Goal: Task Accomplishment & Management: Complete application form

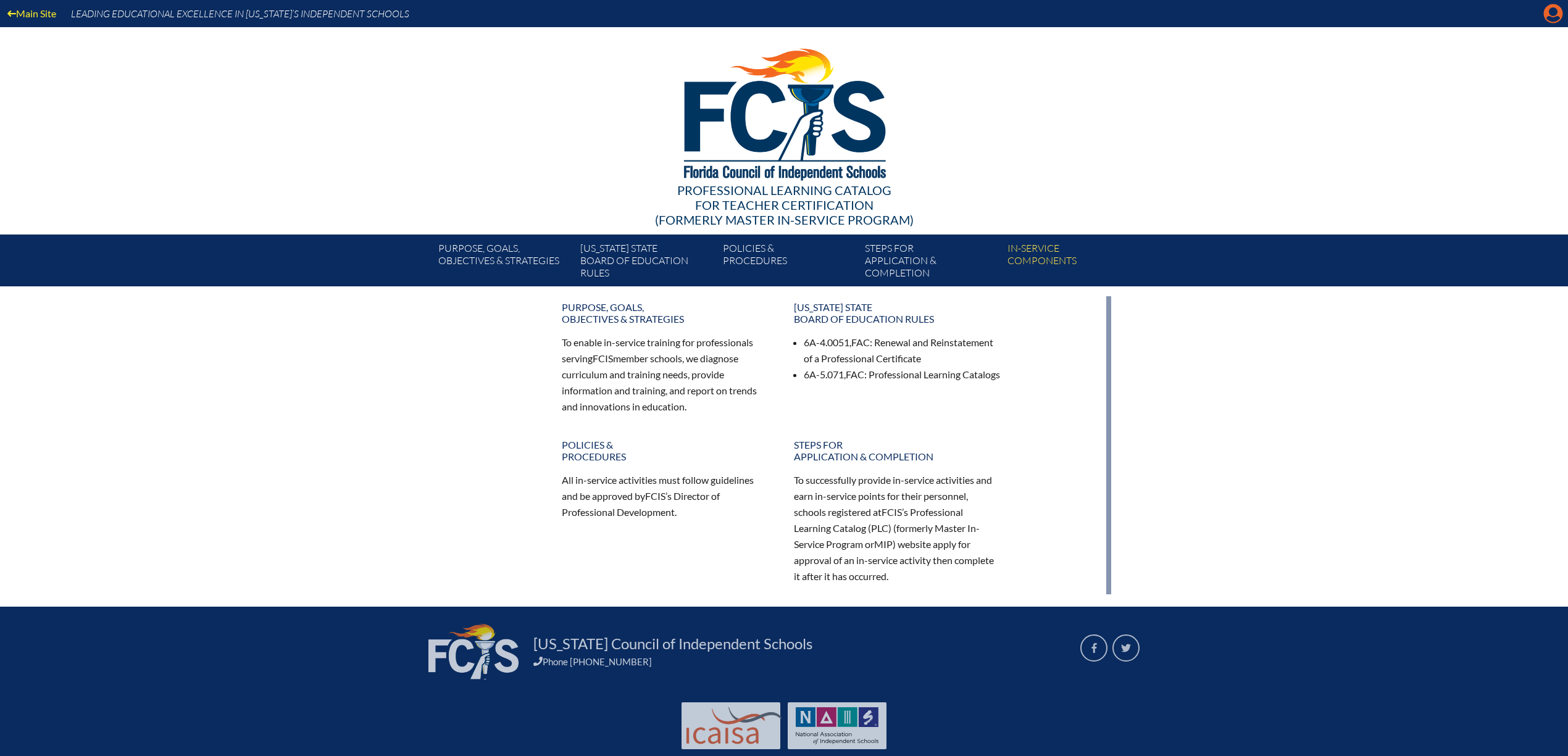
drag, startPoint x: 0, startPoint y: 0, endPoint x: 1547, endPoint y: 15, distance: 1547.1
click at [1547, 15] on icon at bounding box center [1554, 14] width 19 height 19
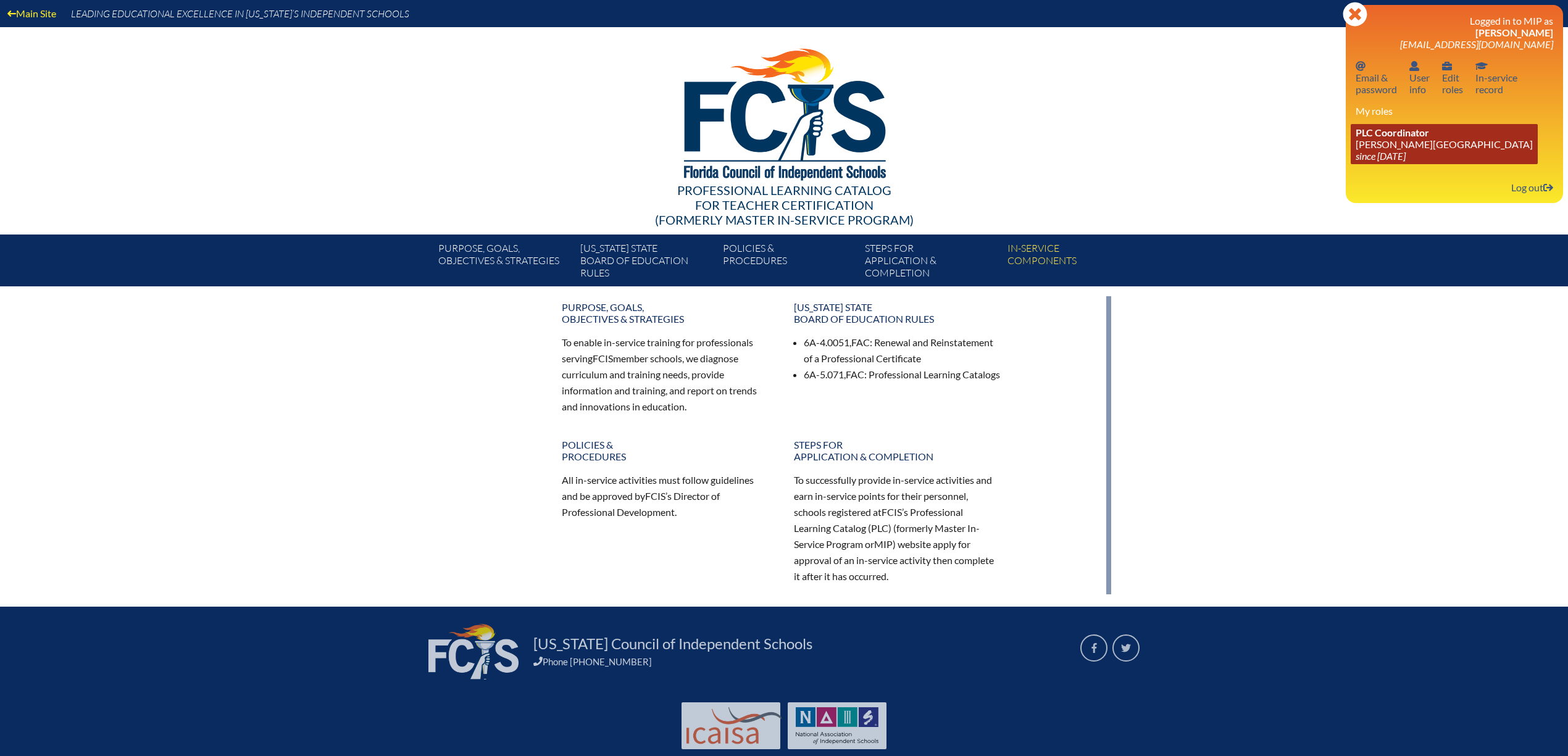
click at [1398, 138] on span "PLC Coordinator" at bounding box center [1393, 132] width 73 height 11
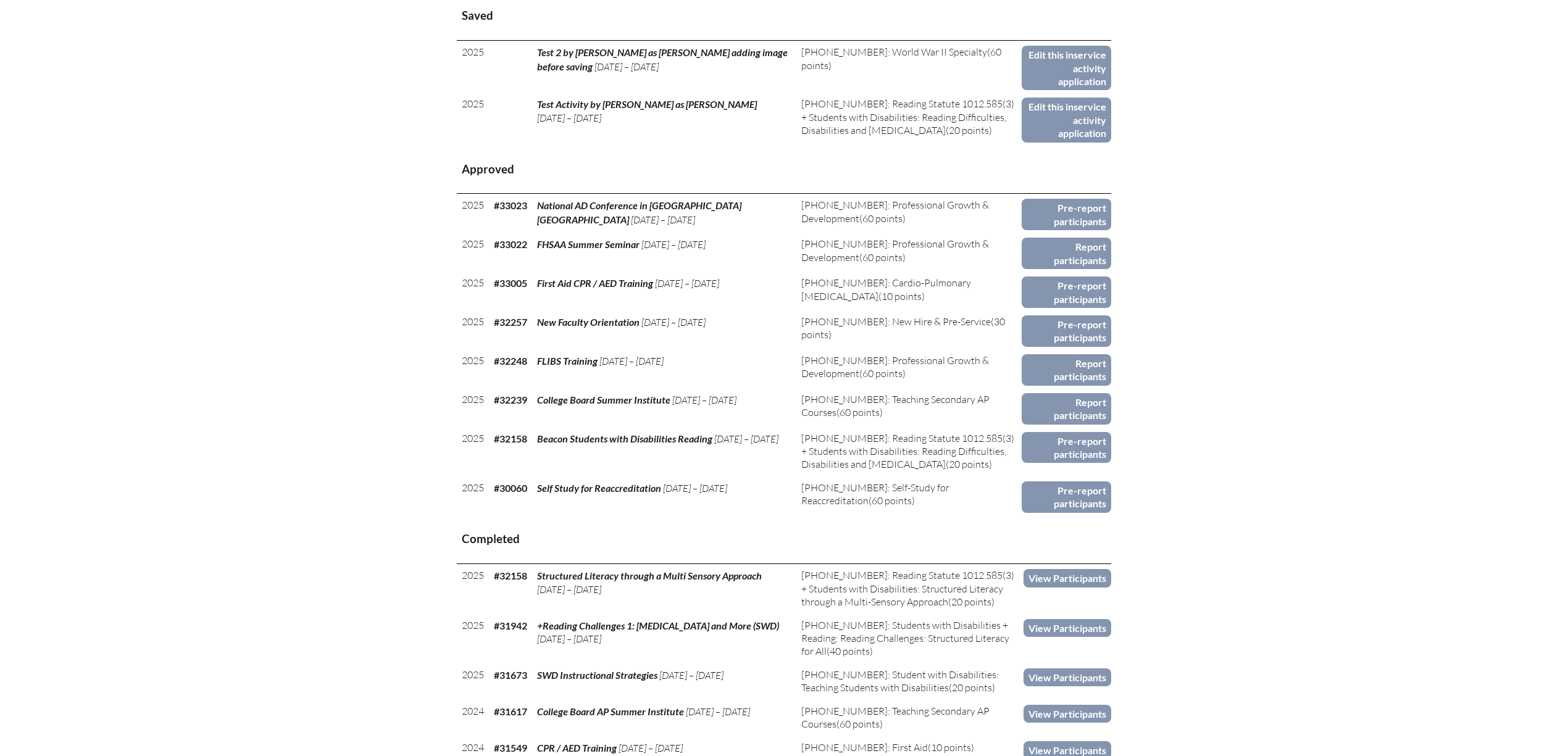
scroll to position [559, 0]
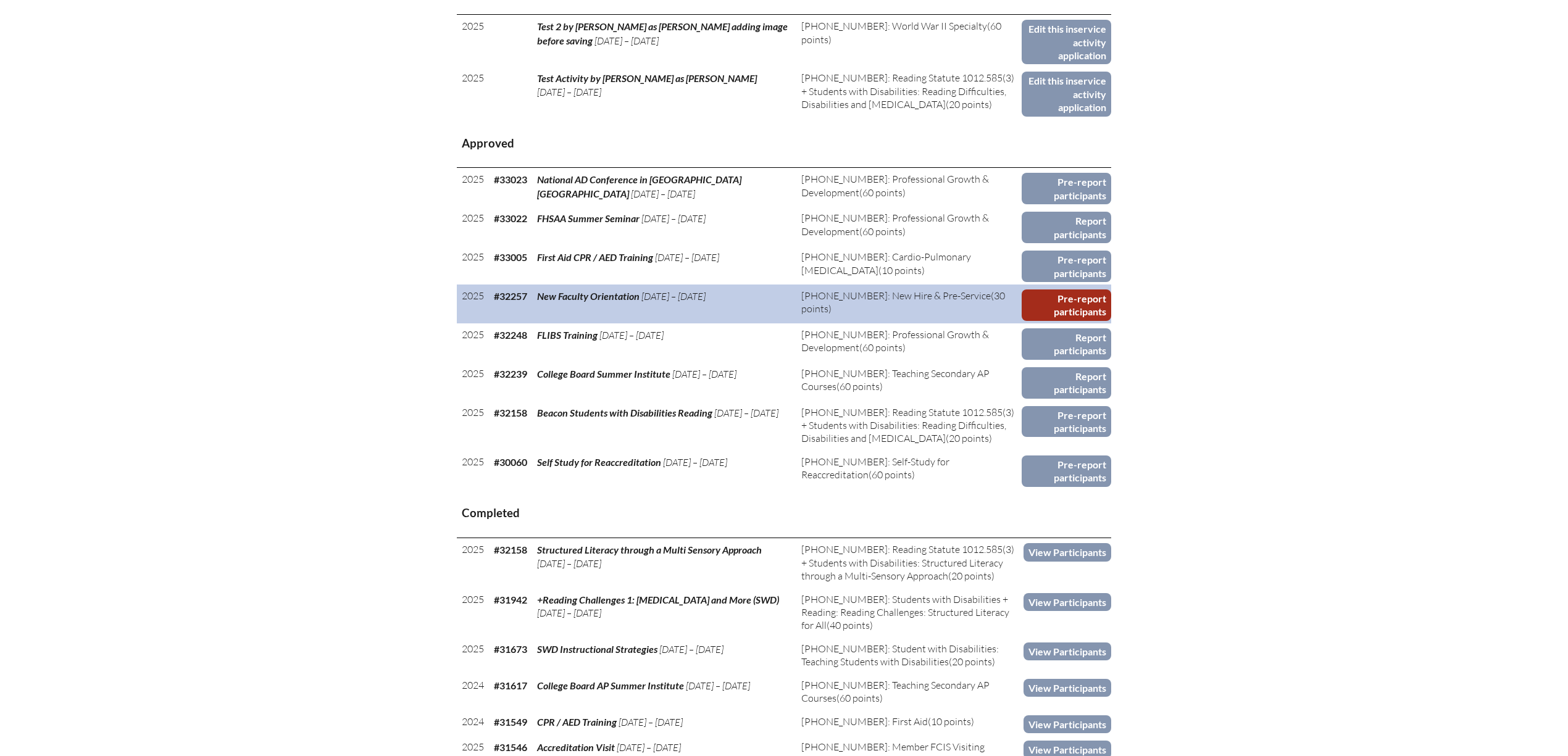
click at [1069, 290] on link "Pre-report participants" at bounding box center [1066, 305] width 89 height 31
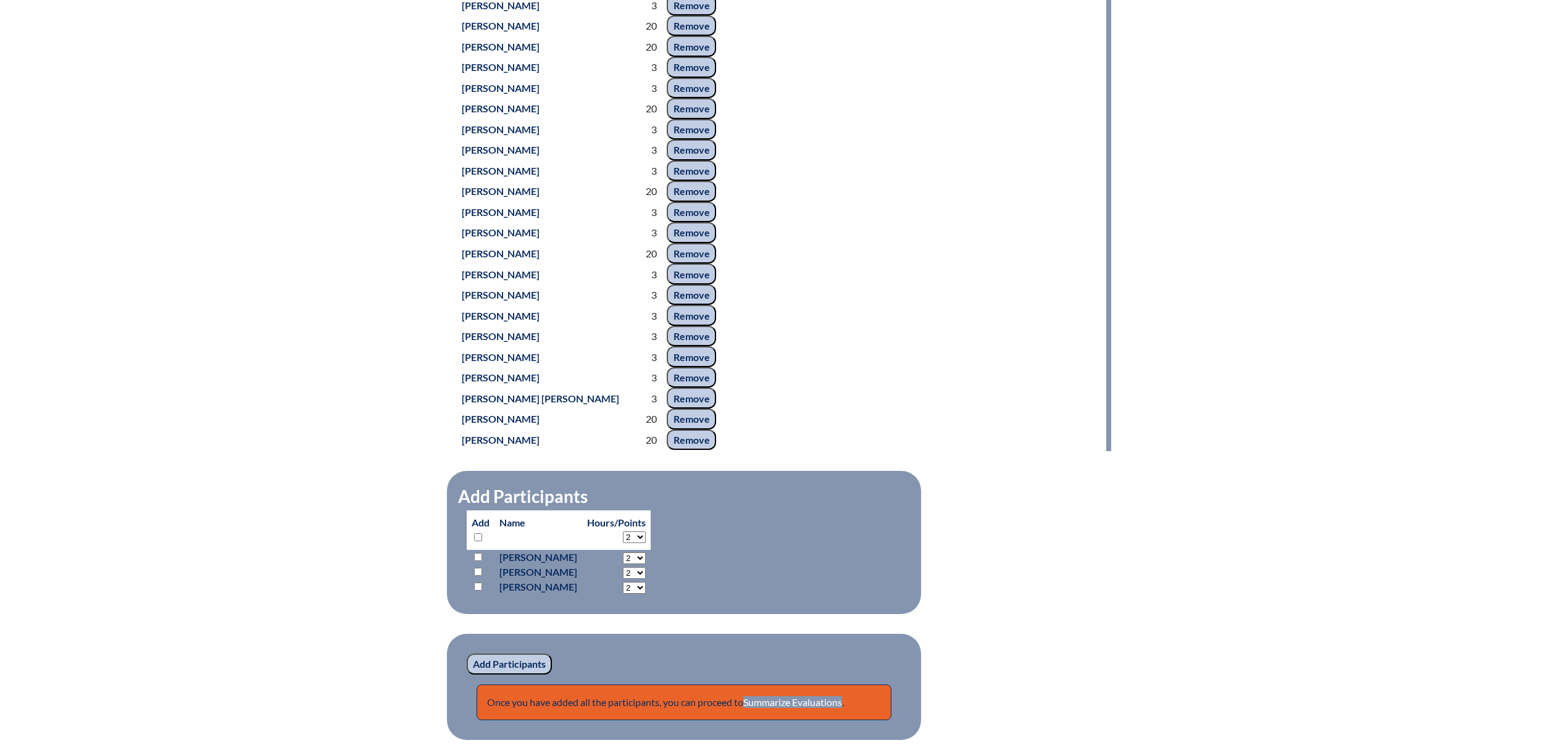
scroll to position [700, 0]
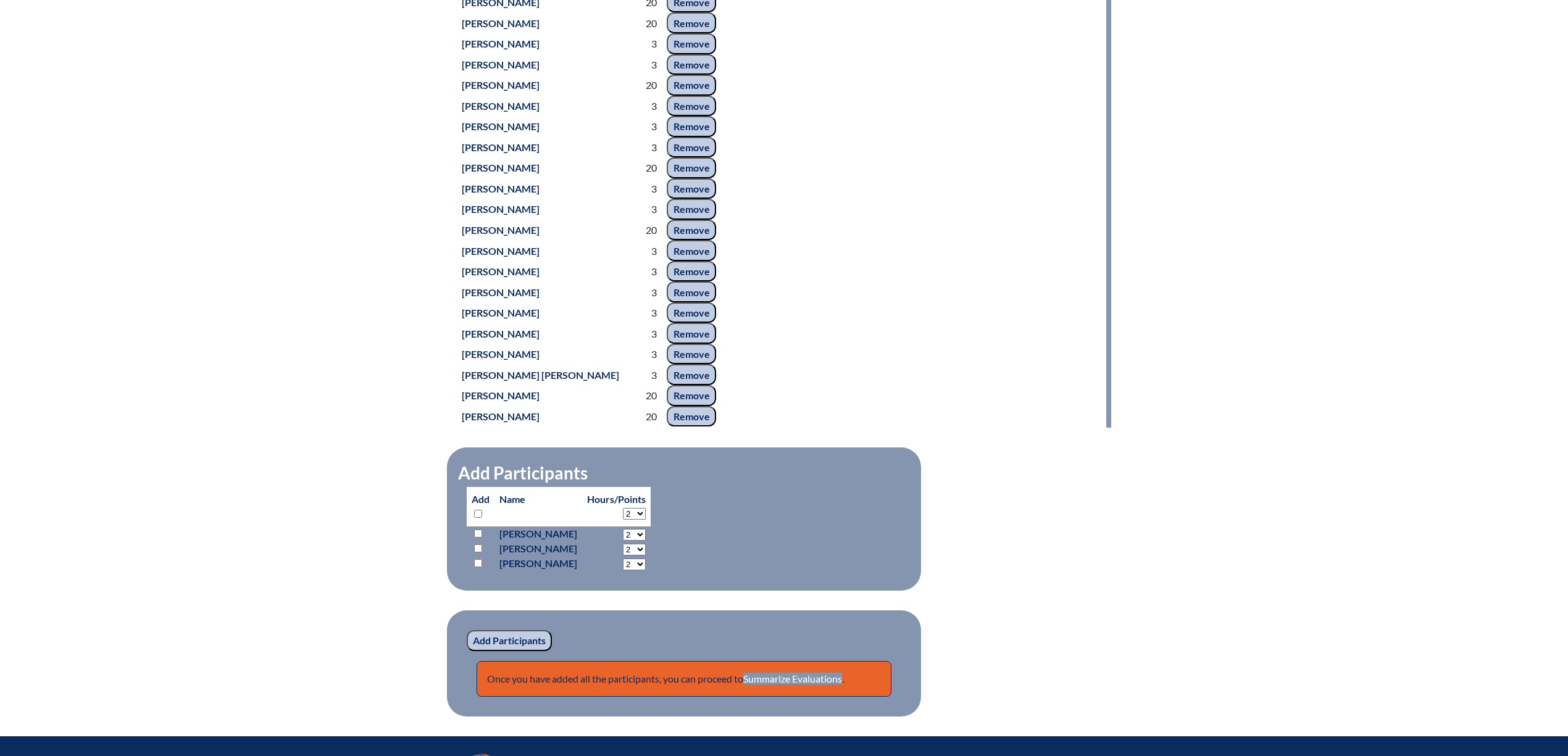
click at [474, 567] on input "checkbox" at bounding box center [478, 563] width 8 height 8
checkbox input "true"
click at [646, 541] on select "2 3 4 5 6 7 8 9 10 11 12 13 14 15 16 17 18 19 20 21 22 23" at bounding box center [634, 535] width 23 height 11
select select "3"
click at [632, 541] on select "2 3 4 5 6 7 8 9 10 11 12 13 14 15 16 17 18 19 20 21 22 23" at bounding box center [634, 535] width 23 height 11
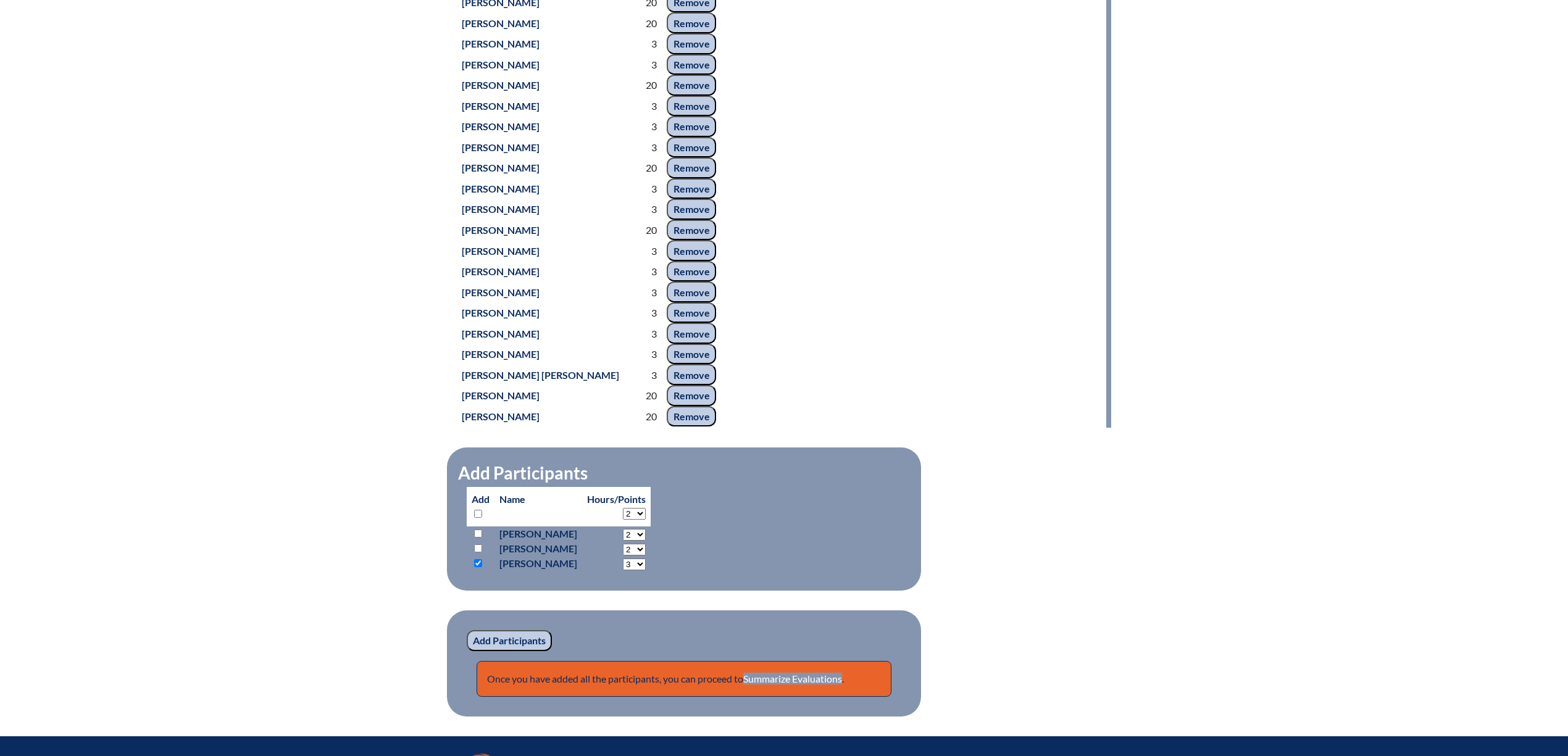
click at [495, 651] on input "Add Participants" at bounding box center [509, 640] width 85 height 21
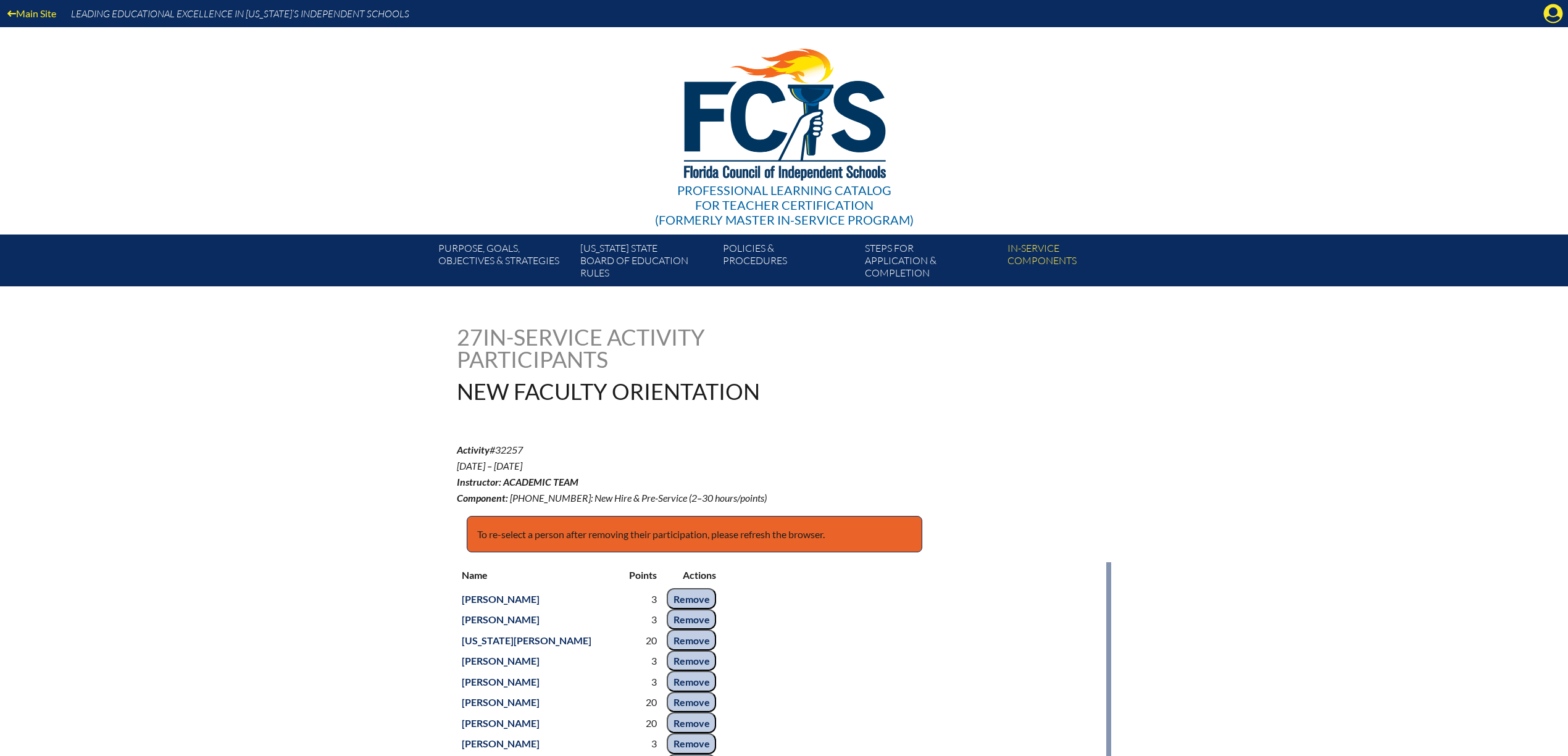
scroll to position [698, 0]
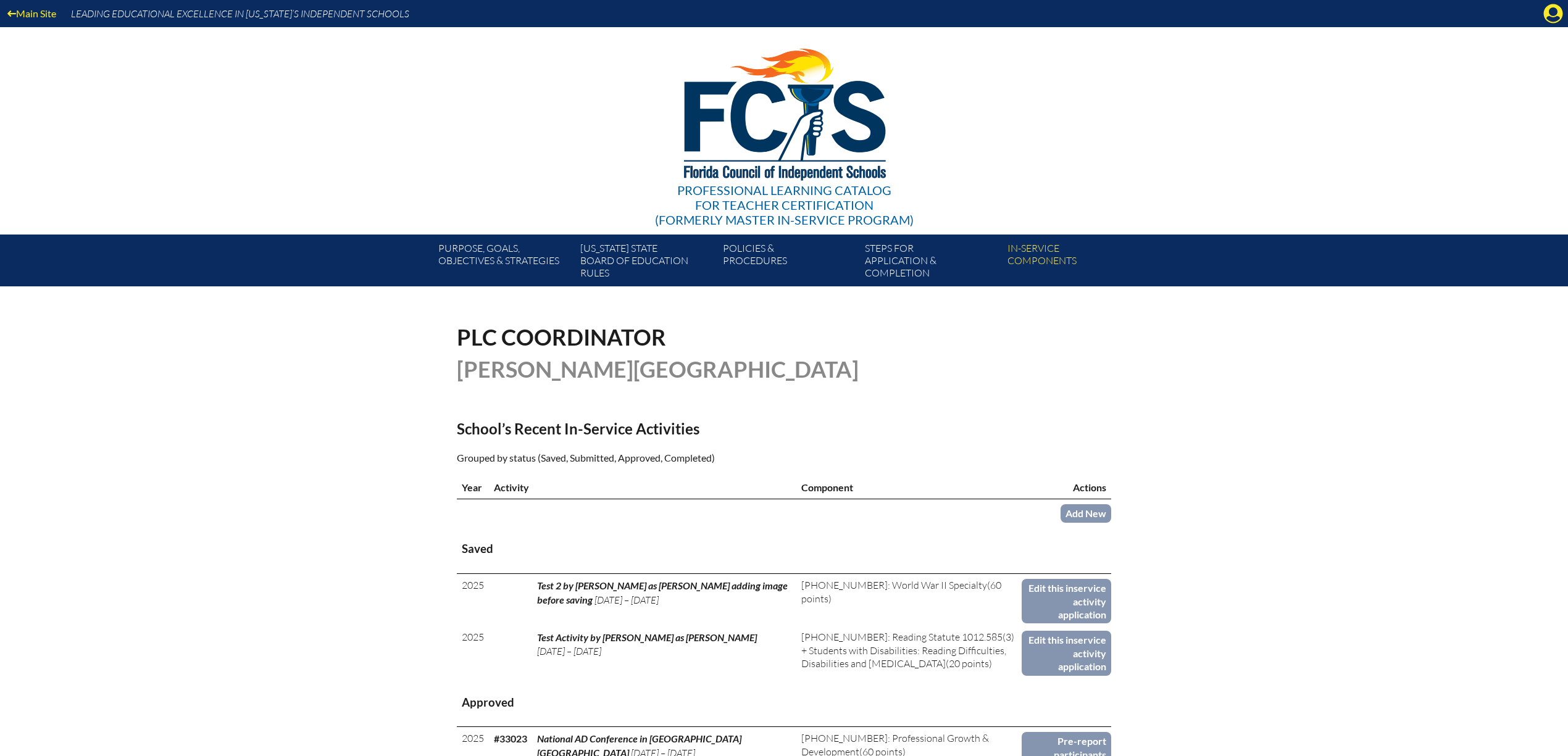
scroll to position [559, 0]
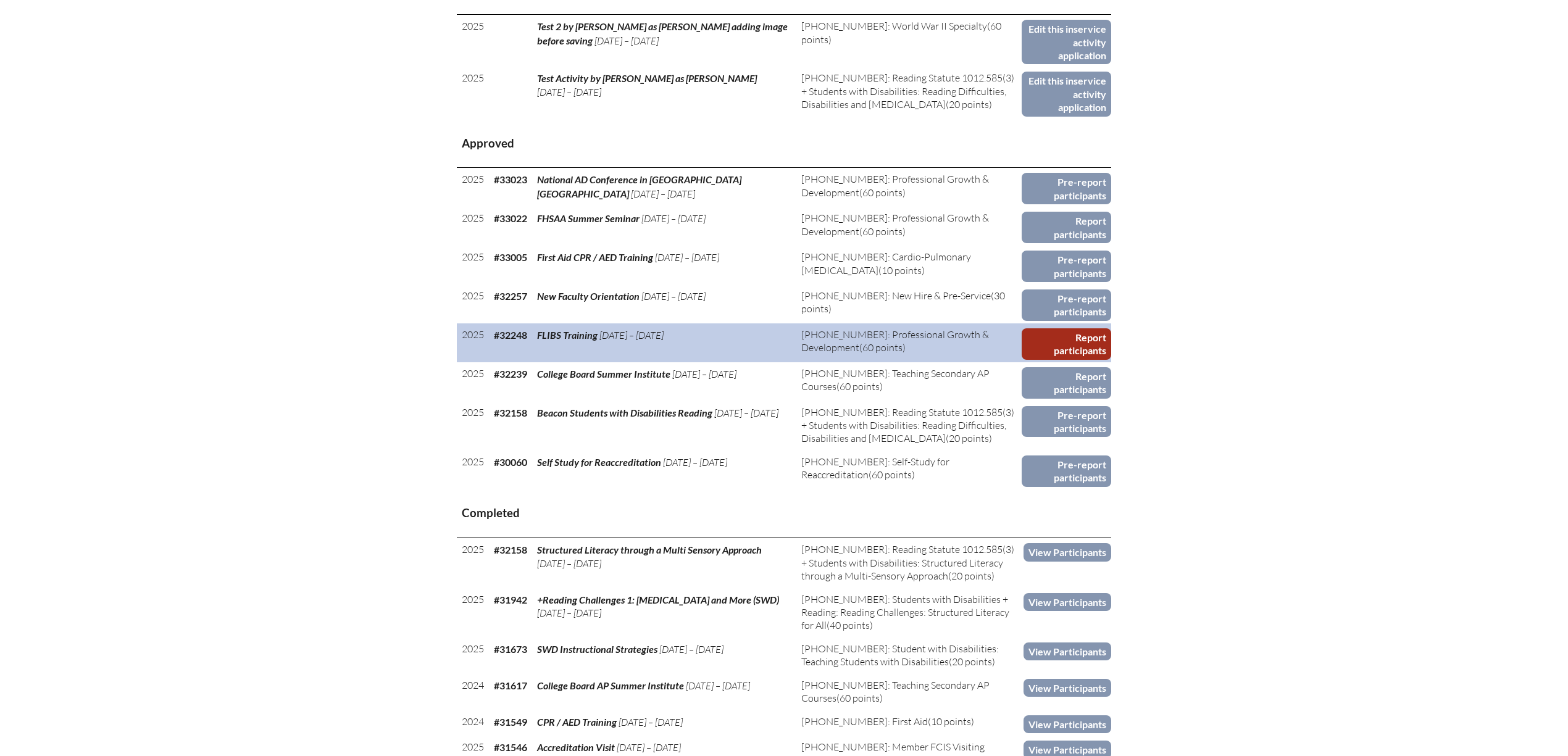
click at [1053, 328] on link "Report participants" at bounding box center [1066, 344] width 89 height 31
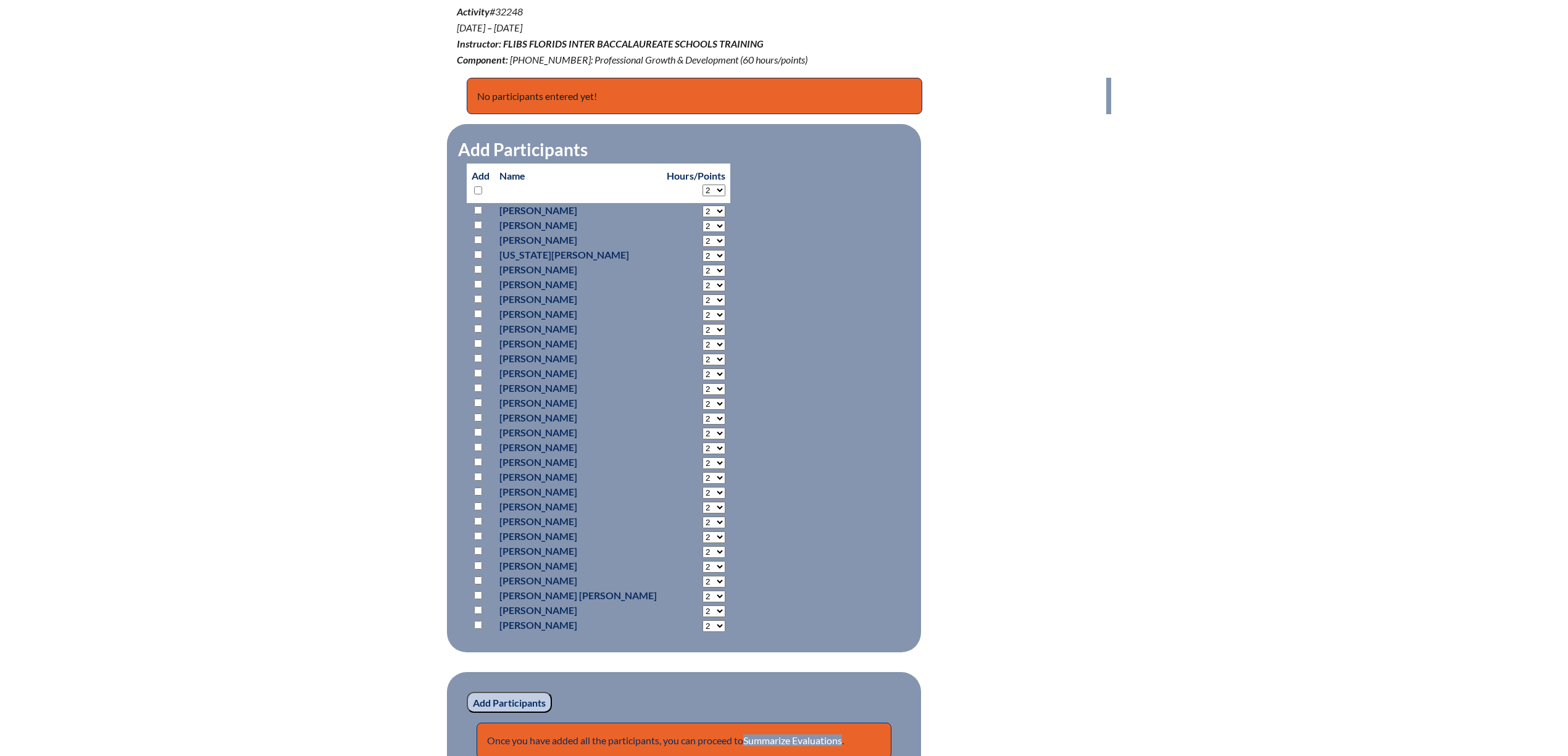
scroll to position [451, 0]
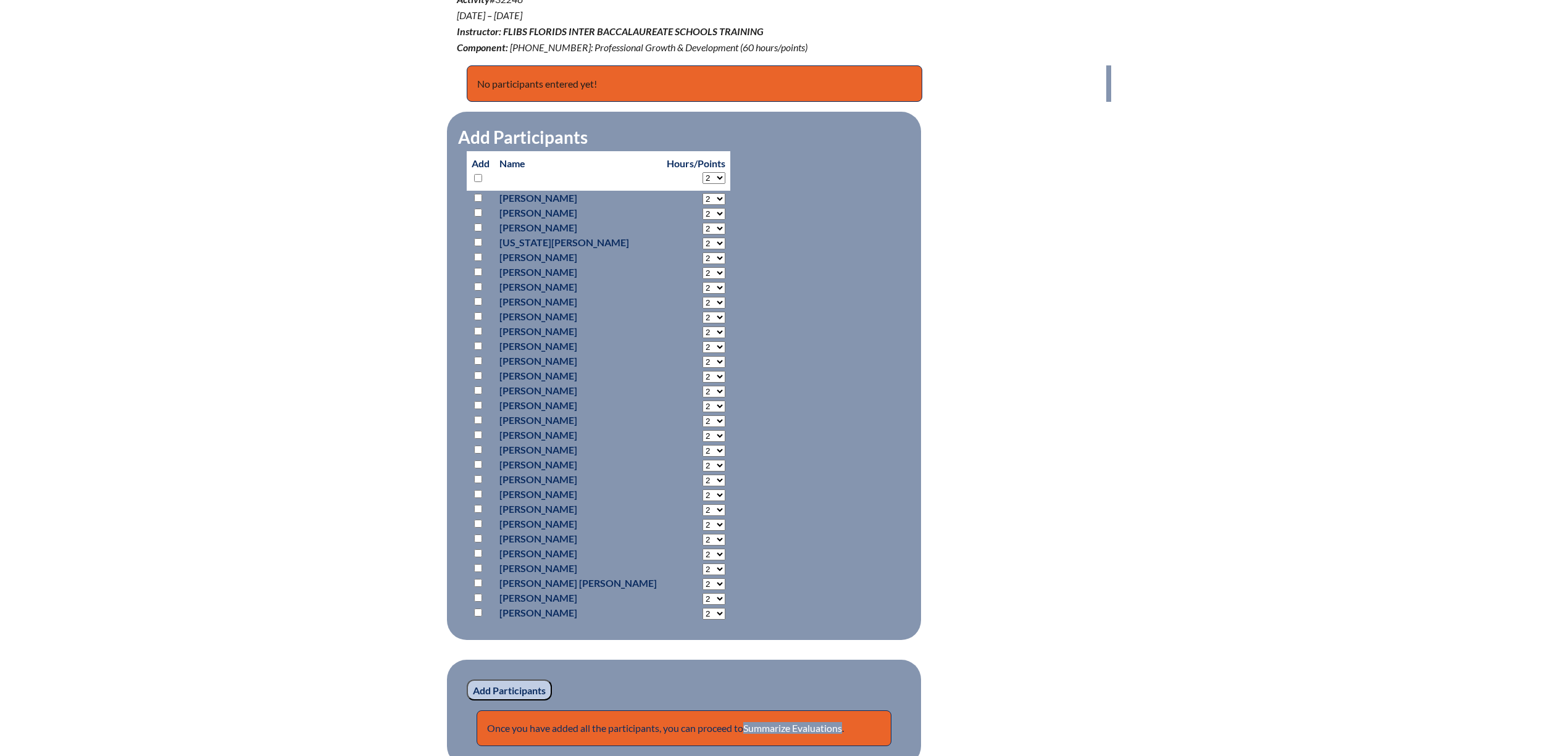
click at [703, 173] on select "2 3 4 5 6 7 8 9 10 11 12 13 14 15 16 17 18 19 20 21 22 23 24 25 26 27 28 29 30 …" at bounding box center [714, 178] width 23 height 11
select select "60"
click at [703, 173] on select "2 3 4 5 6 7 8 9 10 11 12 13 14 15 16 17 18 19 20 21 22 23 24 25 26 27 28 29 30 …" at bounding box center [714, 178] width 23 height 11
select select "60"
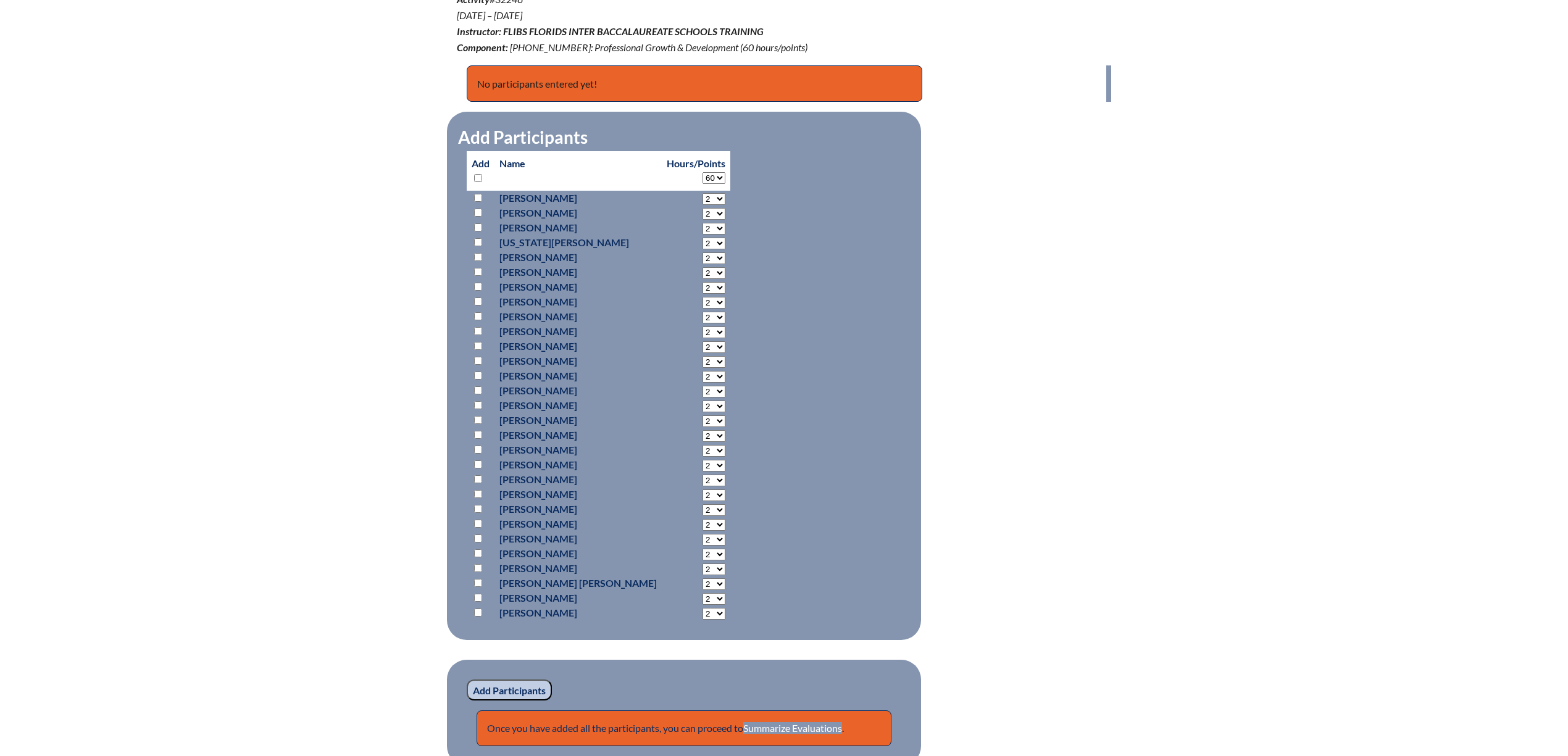
select select "60"
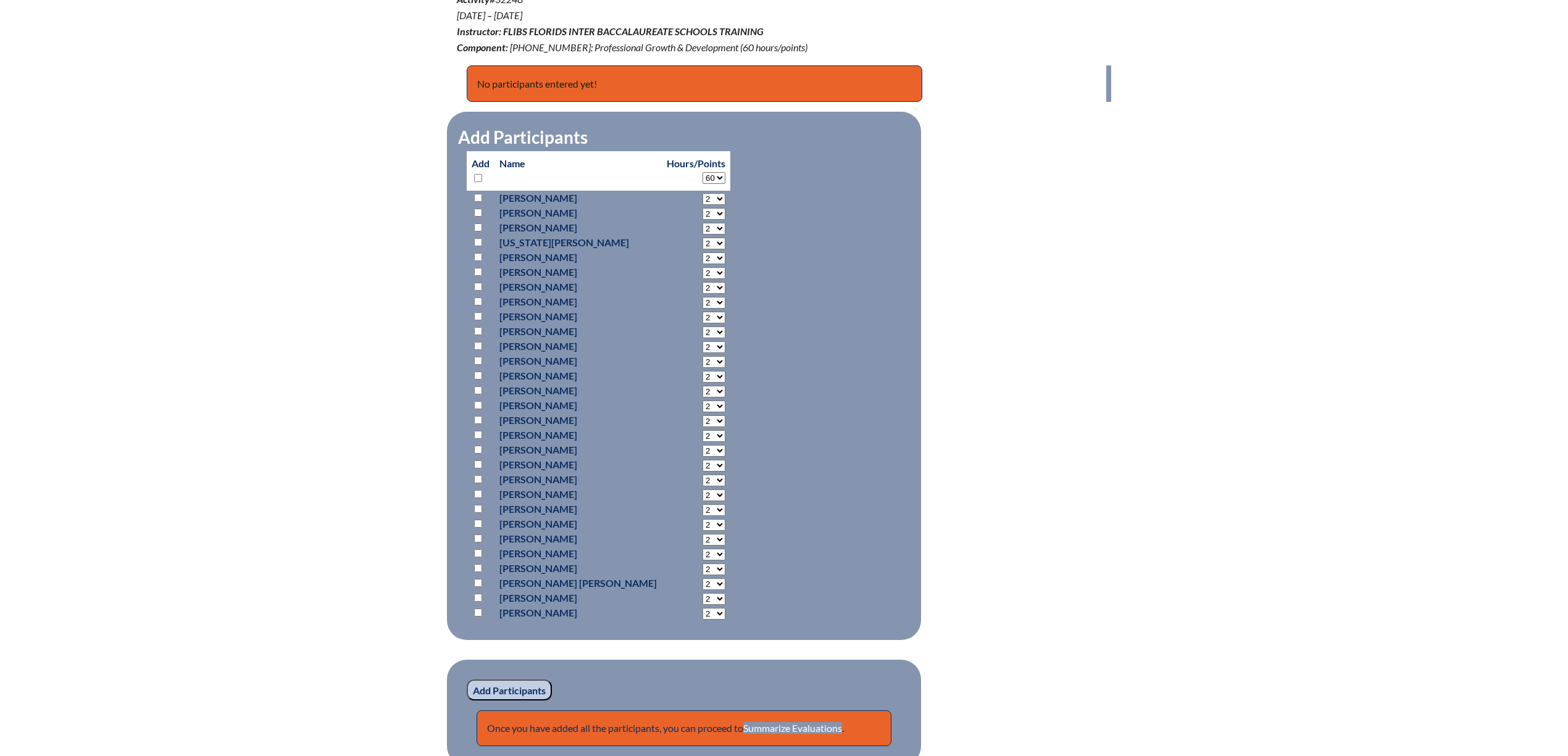
select select "60"
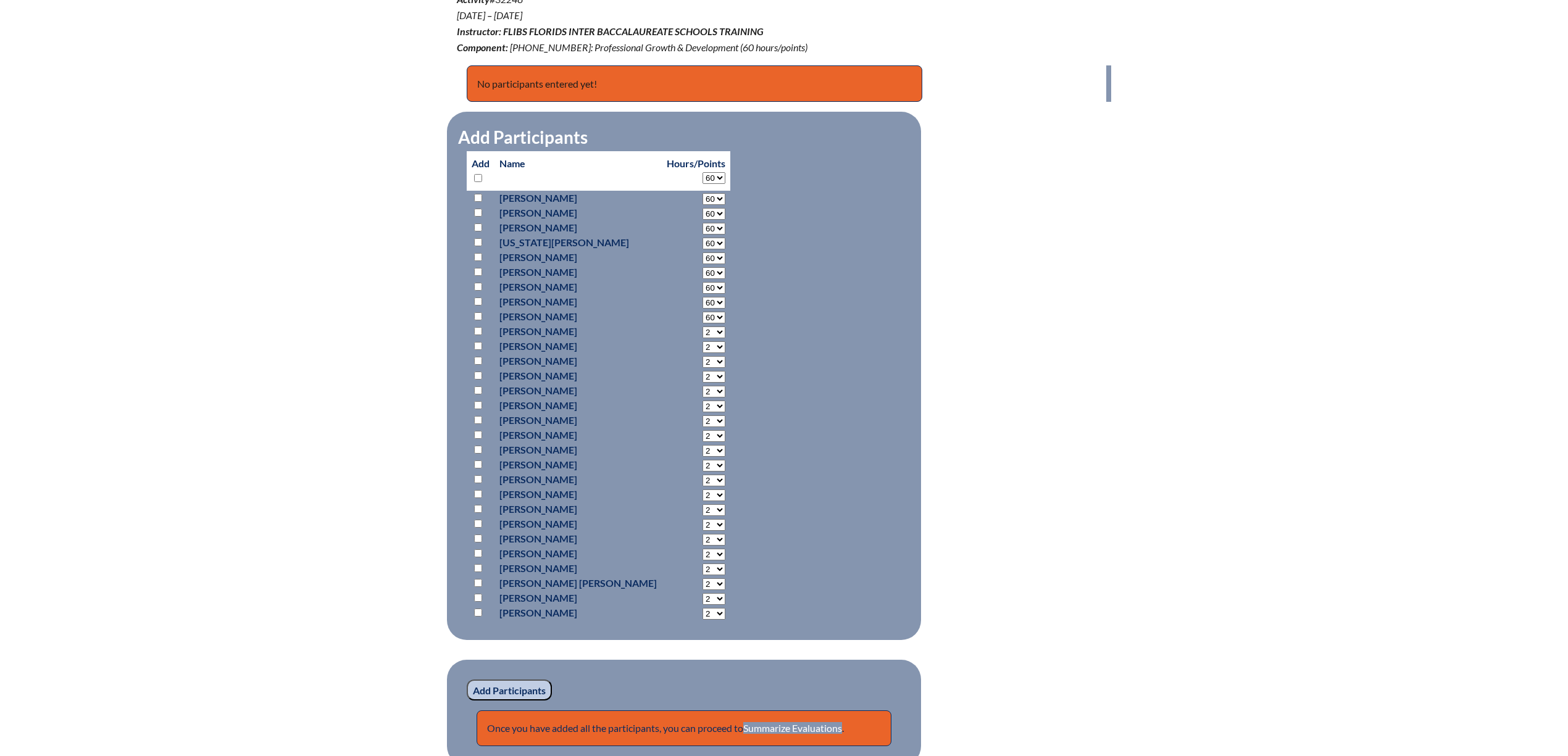
select select "60"
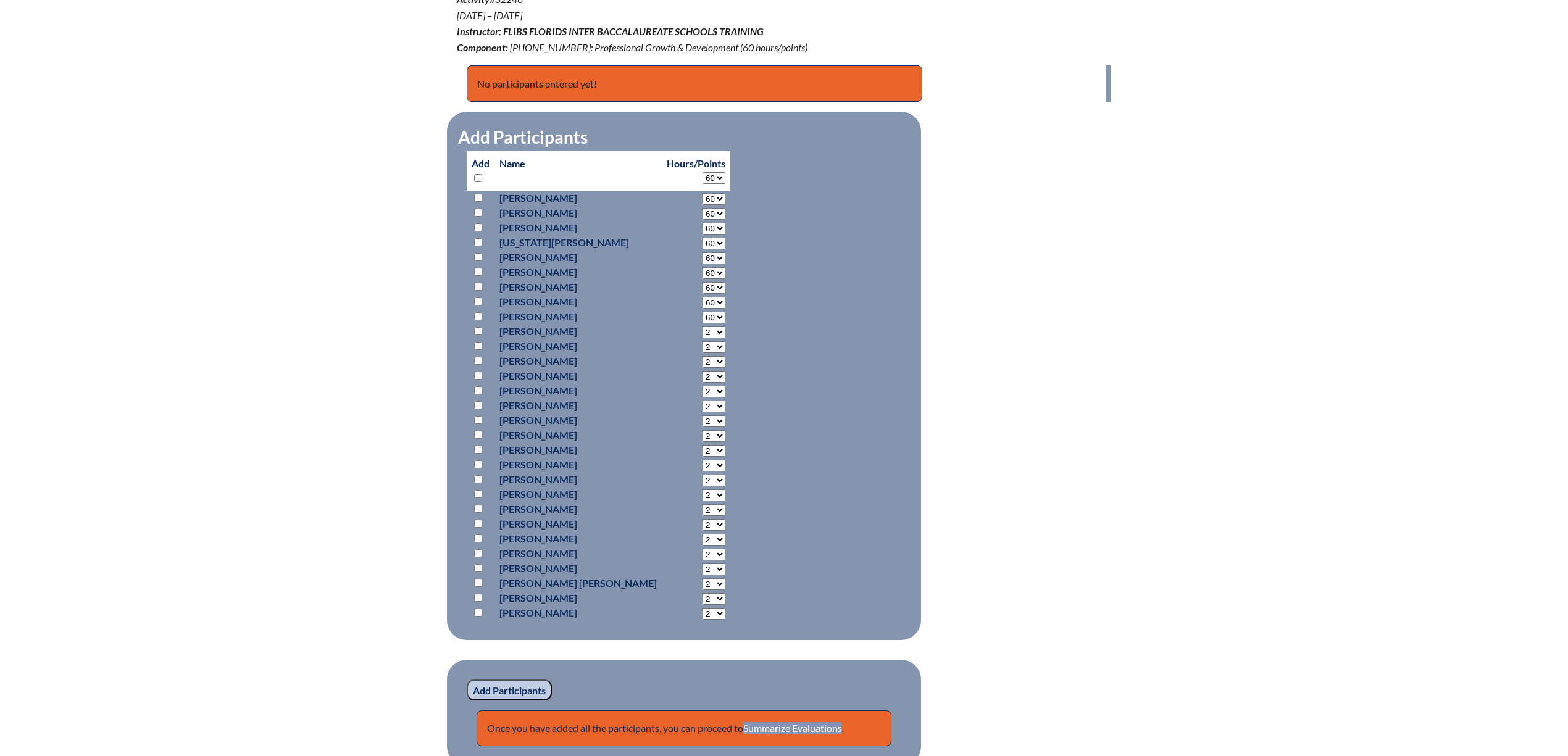
select select "60"
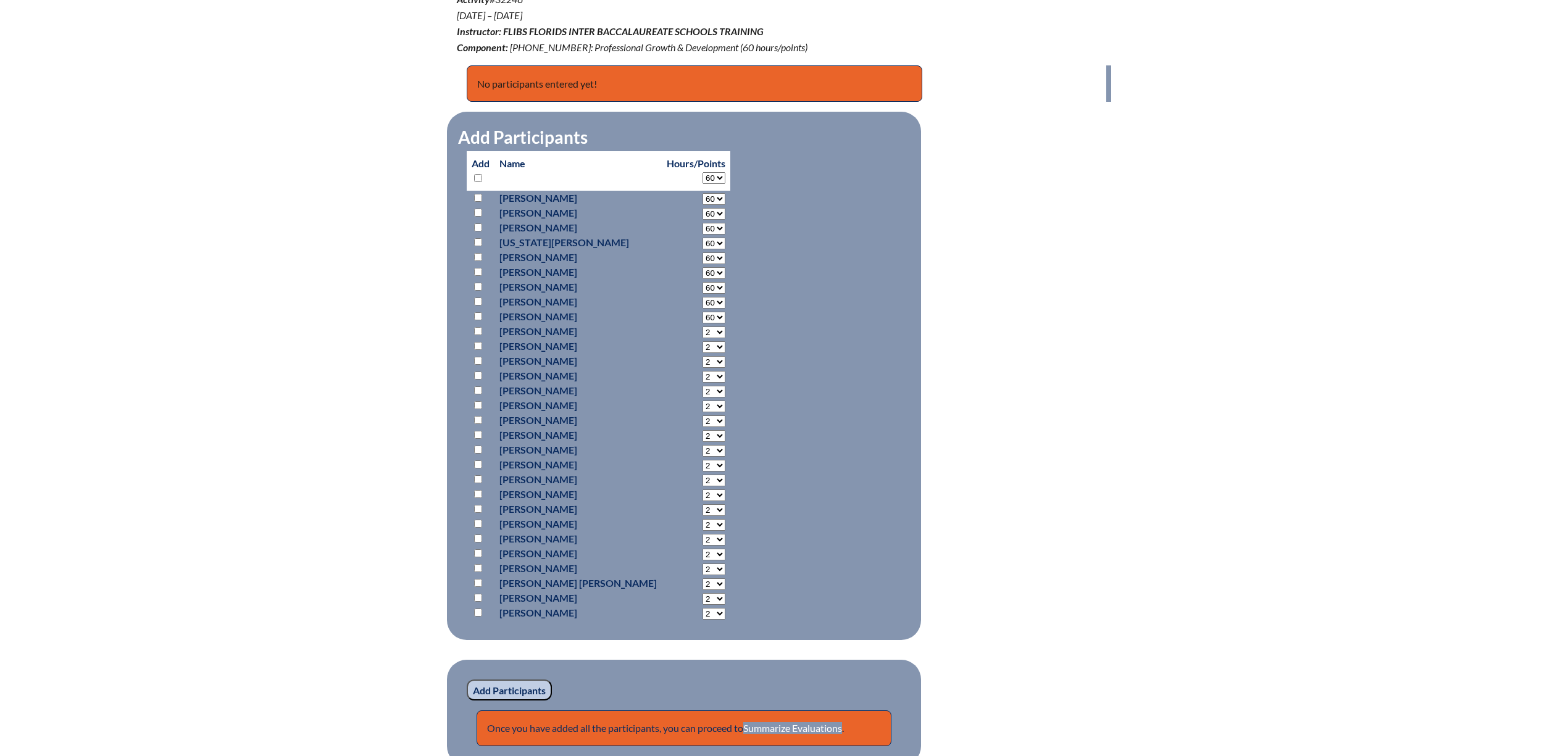
select select "60"
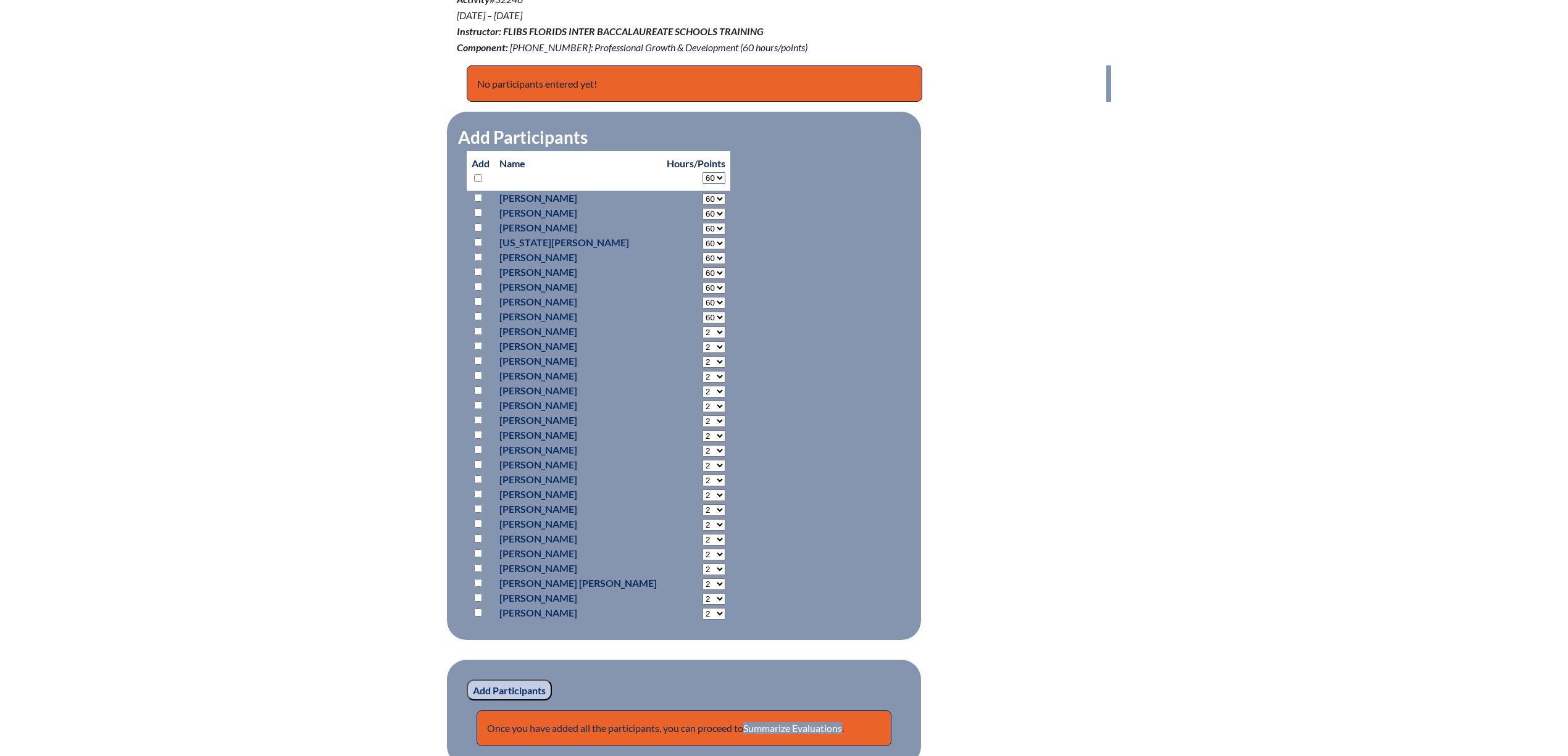
select select "60"
click at [475, 299] on input "checkbox" at bounding box center [478, 301] width 8 height 8
checkbox input "true"
click at [510, 687] on input "Add Participants" at bounding box center [509, 690] width 85 height 21
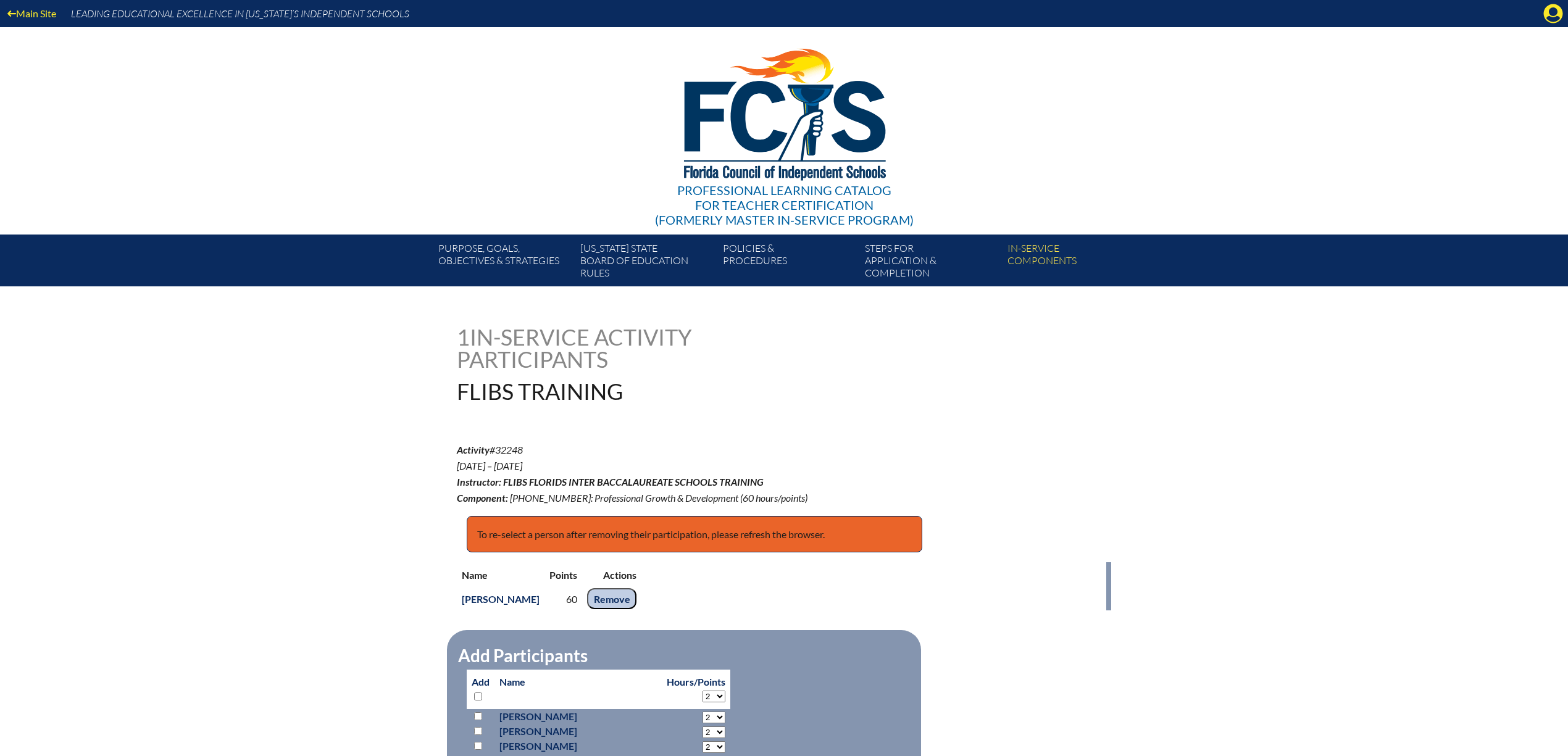
scroll to position [451, 0]
